Goal: Book appointment/travel/reservation

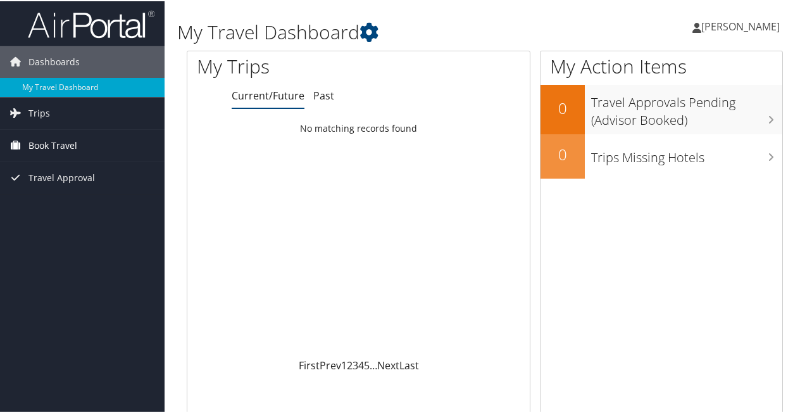
click at [61, 146] on span "Book Travel" at bounding box center [52, 145] width 49 height 32
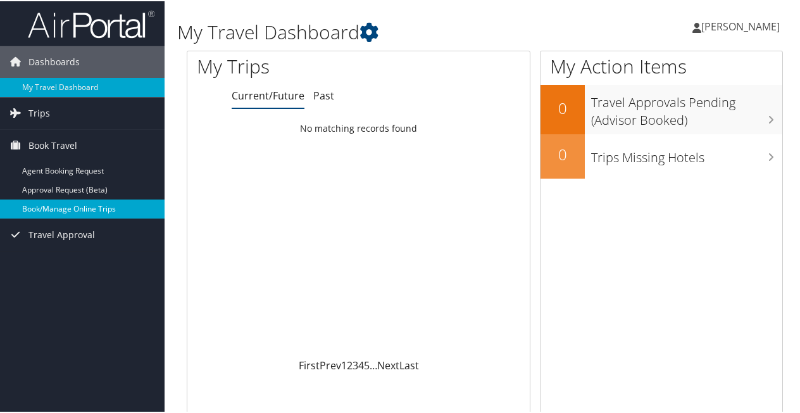
click at [61, 206] on link "Book/Manage Online Trips" at bounding box center [82, 207] width 165 height 19
